Goal: Transaction & Acquisition: Download file/media

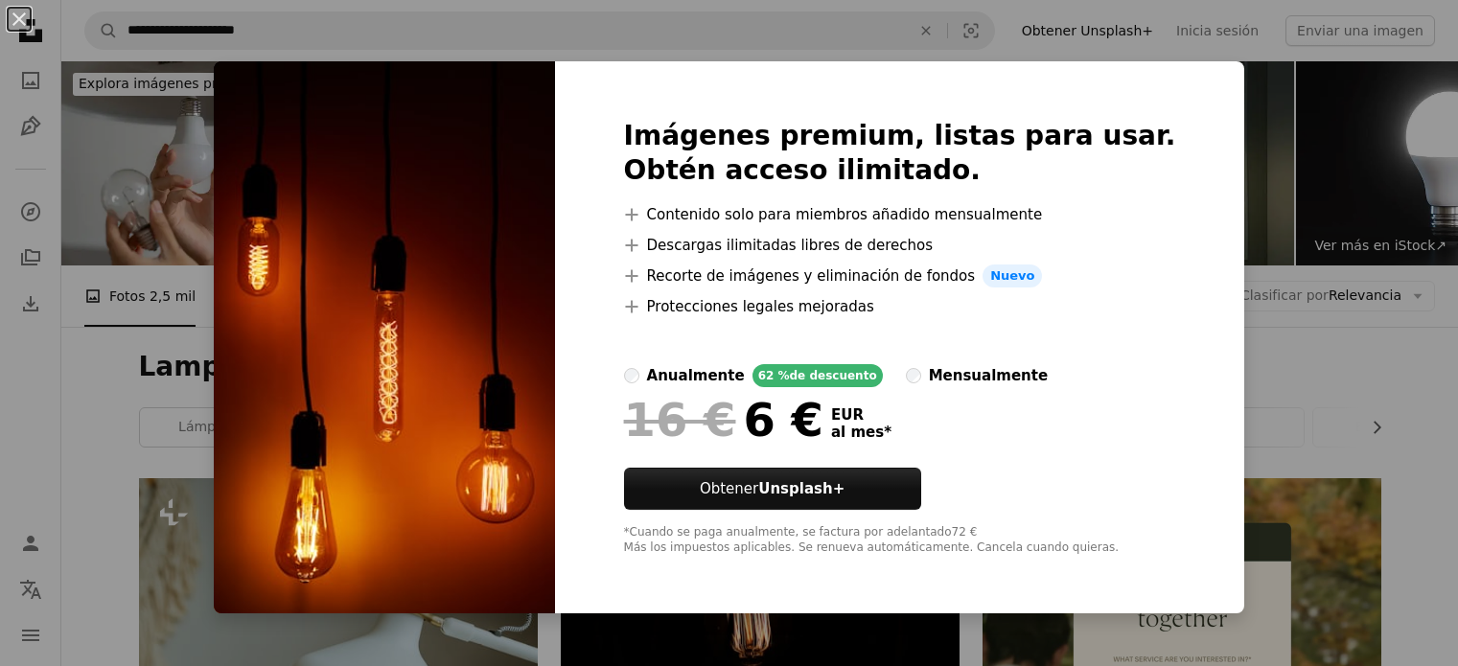
scroll to position [2875, 0]
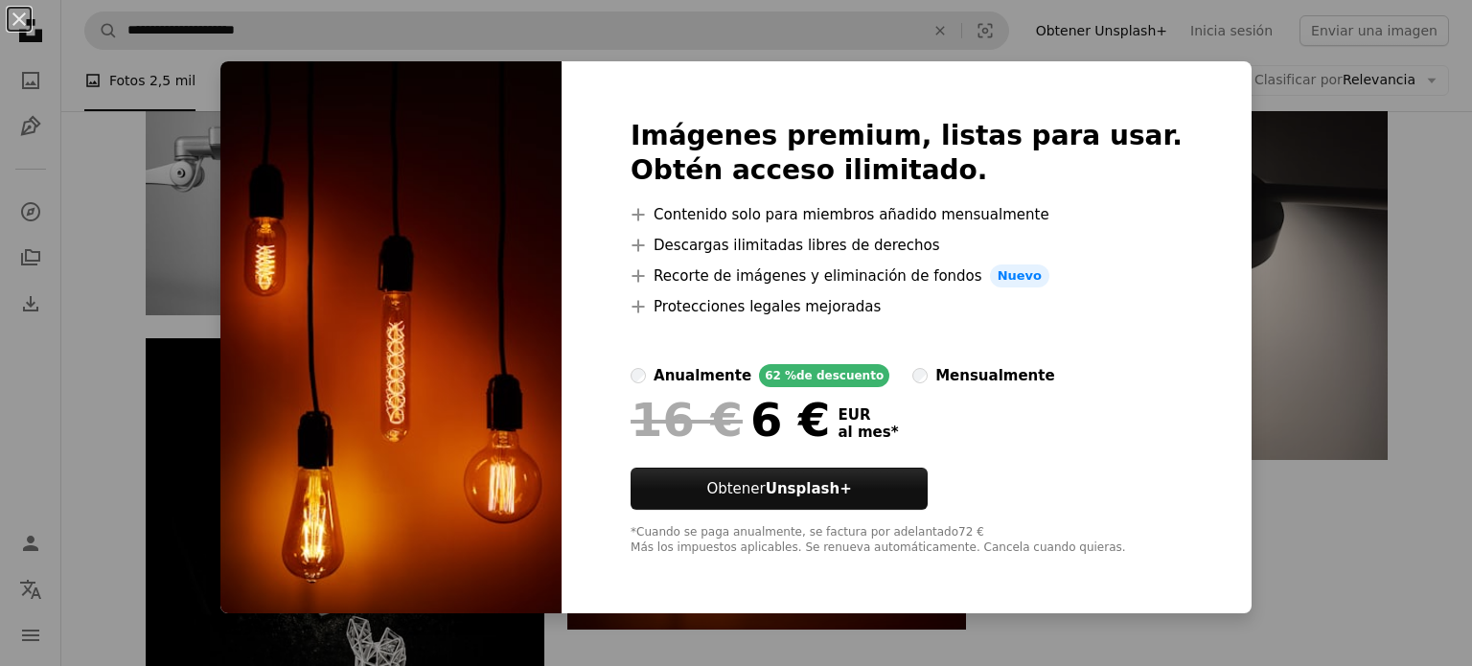
click at [515, 49] on div "An X shape Imágenes premium, listas para usar. Obtén acceso ilimitado. A plus s…" at bounding box center [736, 333] width 1472 height 666
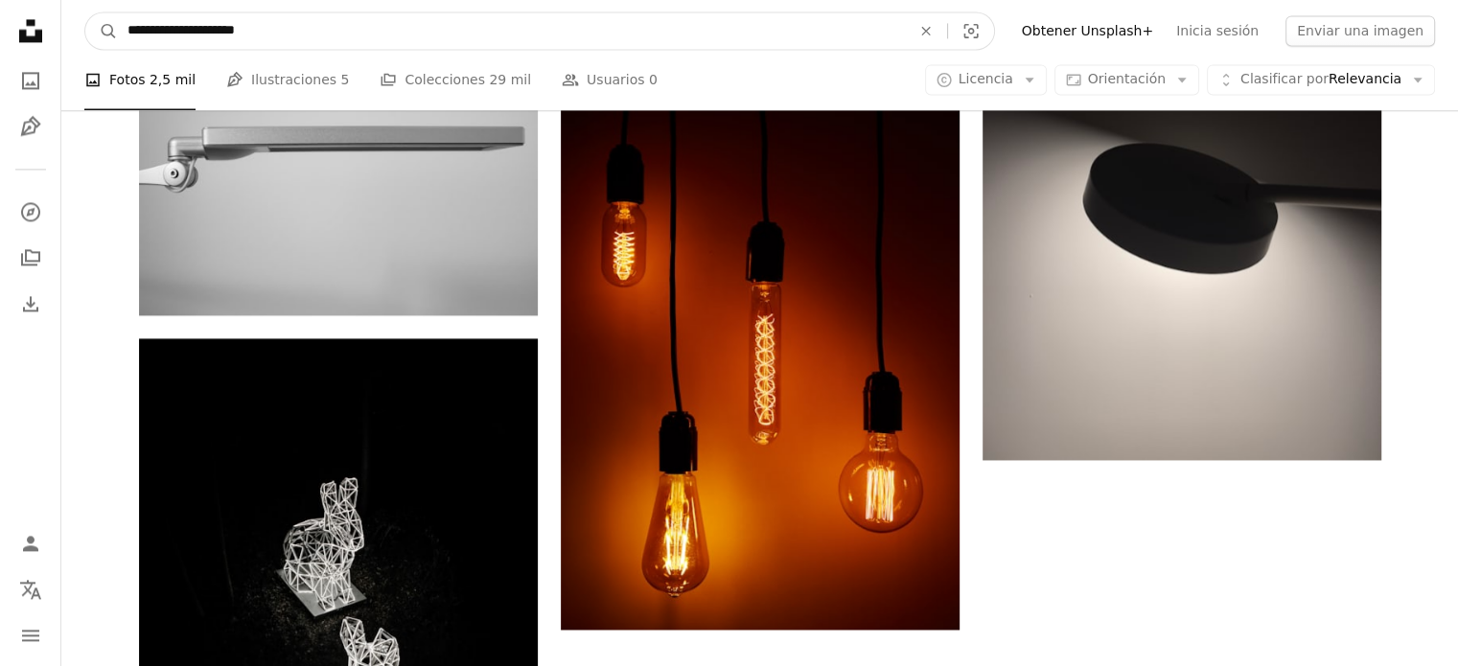
click at [513, 39] on input "**********" at bounding box center [511, 30] width 787 height 36
